Goal: Task Accomplishment & Management: Complete application form

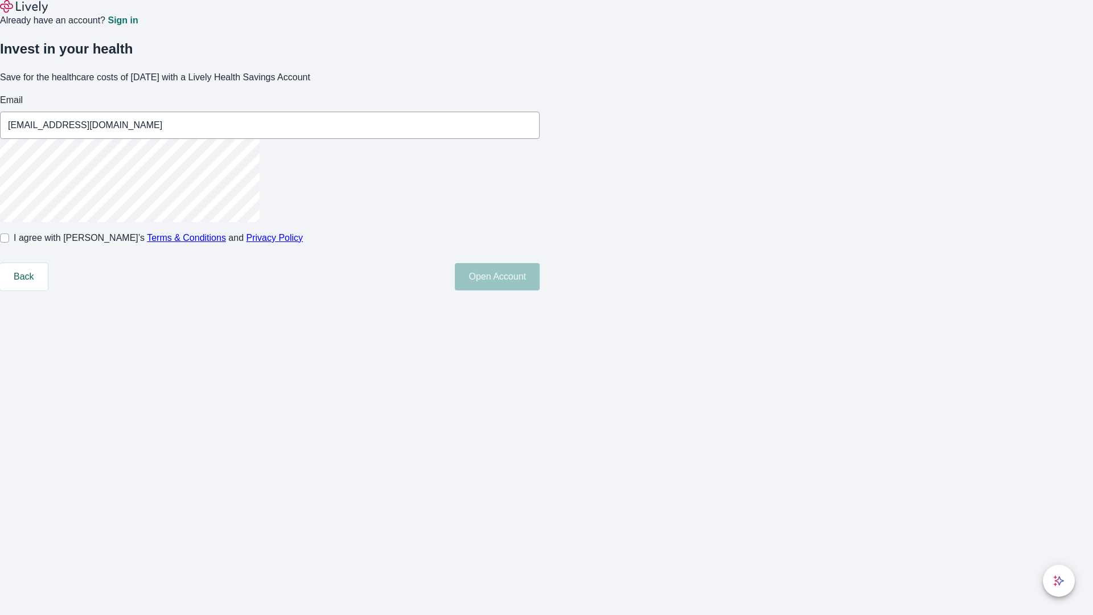
click at [9, 242] on input "I agree with Lively’s Terms & Conditions and Privacy Policy" at bounding box center [4, 237] width 9 height 9
checkbox input "true"
click at [540, 290] on button "Open Account" at bounding box center [497, 276] width 85 height 27
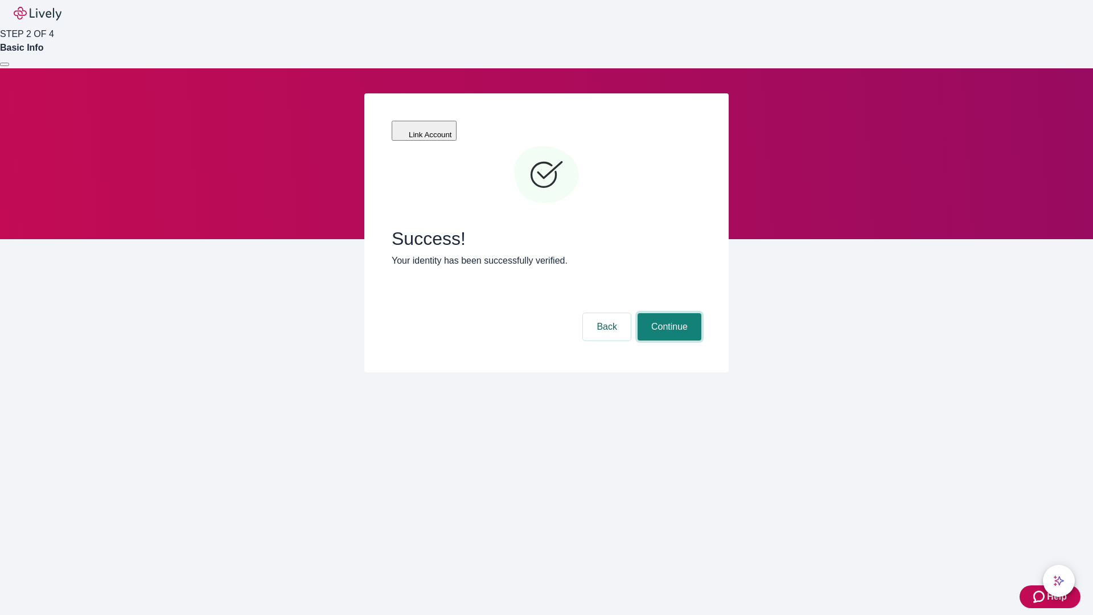
click at [668, 313] on button "Continue" at bounding box center [670, 326] width 64 height 27
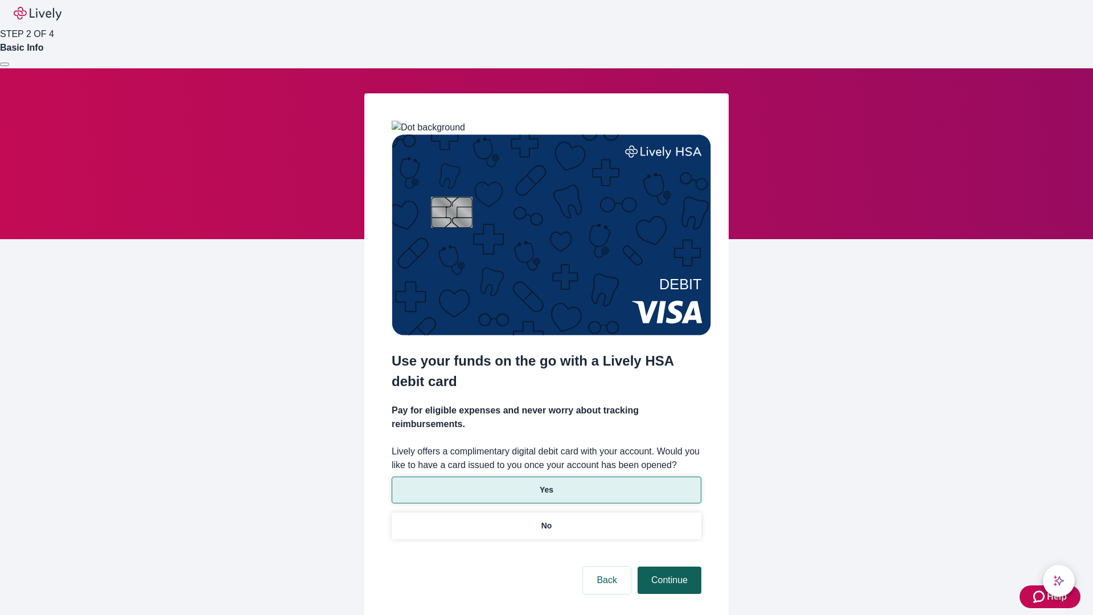
click at [546, 484] on p "Yes" at bounding box center [547, 490] width 14 height 12
click at [668, 566] on button "Continue" at bounding box center [670, 579] width 64 height 27
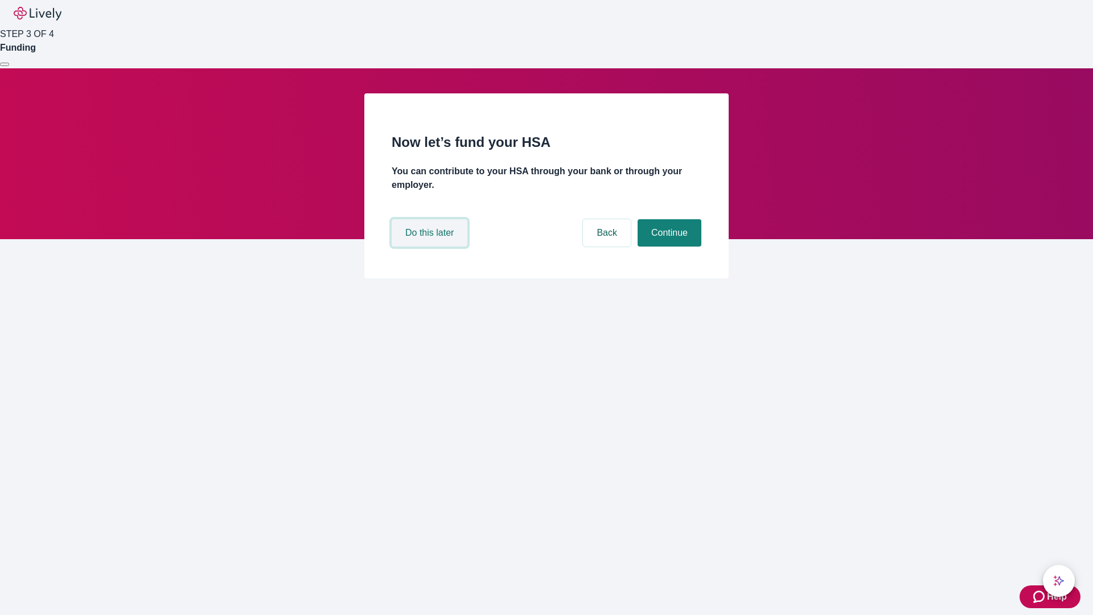
click at [431, 246] on button "Do this later" at bounding box center [430, 232] width 76 height 27
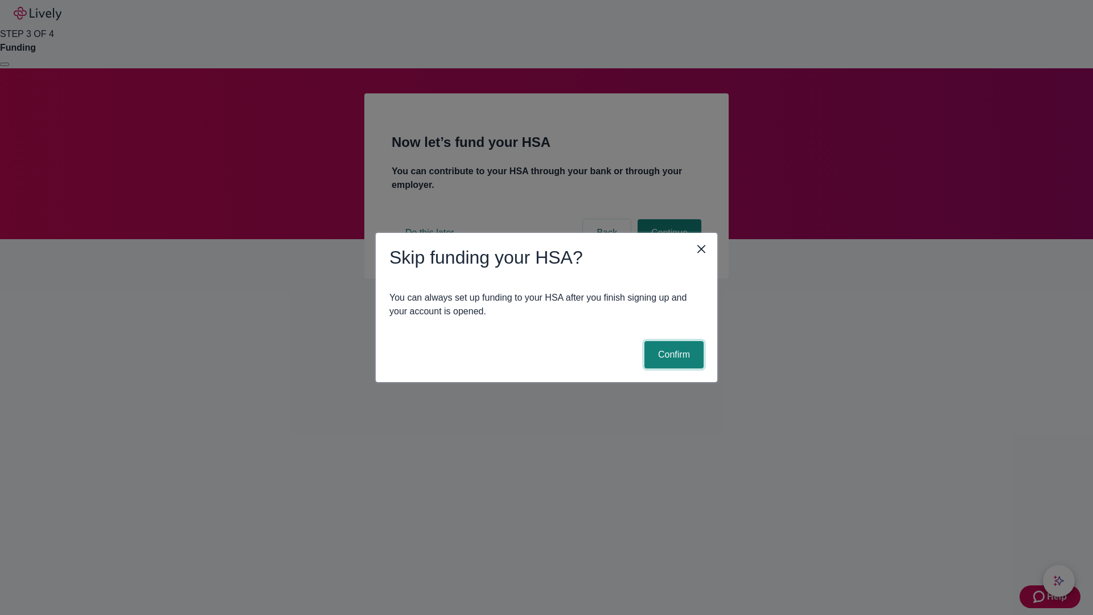
click at [672, 355] on button "Confirm" at bounding box center [673, 354] width 59 height 27
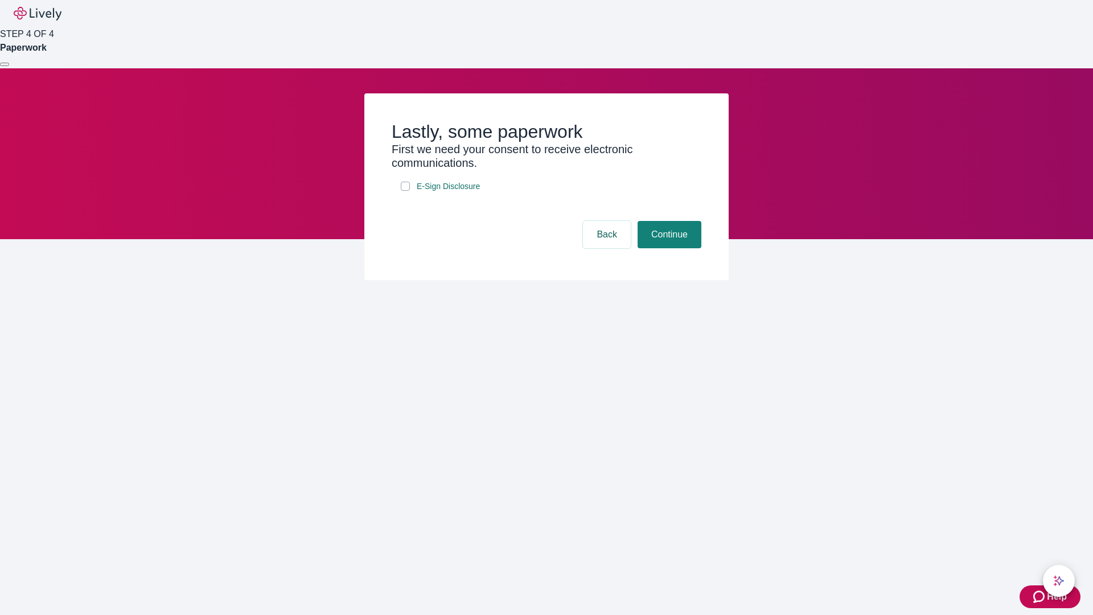
click at [405, 191] on input "E-Sign Disclosure" at bounding box center [405, 186] width 9 height 9
checkbox input "true"
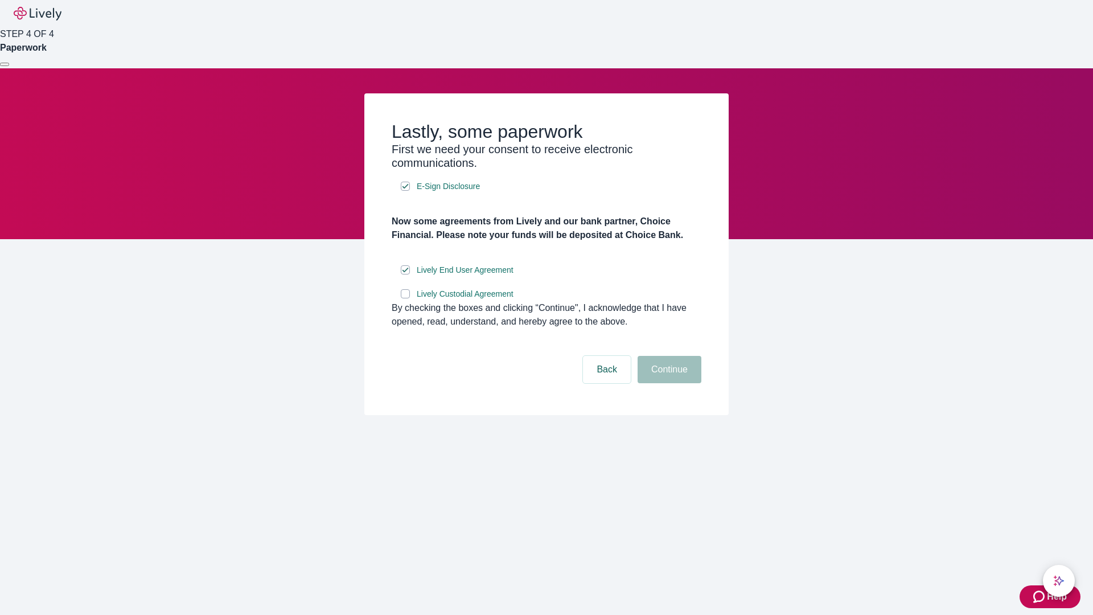
click at [405, 298] on input "Lively Custodial Agreement" at bounding box center [405, 293] width 9 height 9
checkbox input "true"
click at [668, 383] on button "Continue" at bounding box center [670, 369] width 64 height 27
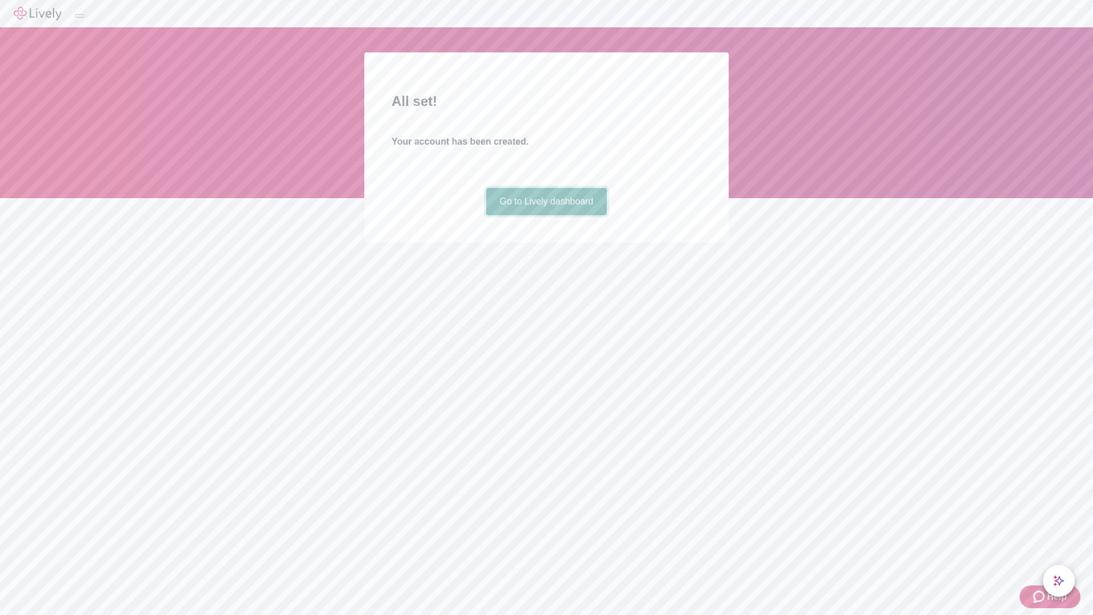
click at [546, 215] on link "Go to Lively dashboard" at bounding box center [546, 201] width 121 height 27
